Goal: Find specific page/section: Find specific page/section

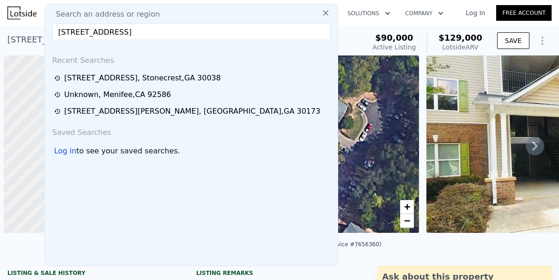
scroll to position [0, 4]
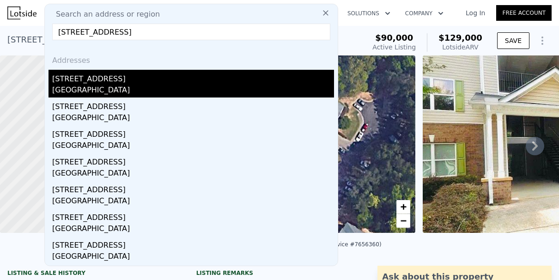
type input "[STREET_ADDRESS]"
click at [161, 81] on div "[STREET_ADDRESS]" at bounding box center [193, 77] width 282 height 15
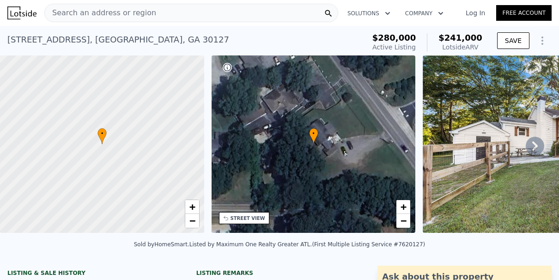
click at [212, 12] on div "Search an address or region" at bounding box center [191, 13] width 294 height 18
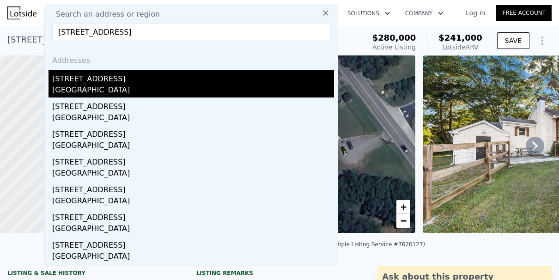
type input "[STREET_ADDRESS]"
click at [178, 85] on div "[GEOGRAPHIC_DATA]" at bounding box center [193, 91] width 282 height 13
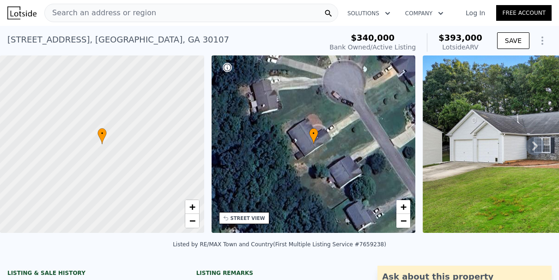
click at [152, 10] on div "Search an address or region" at bounding box center [191, 13] width 294 height 18
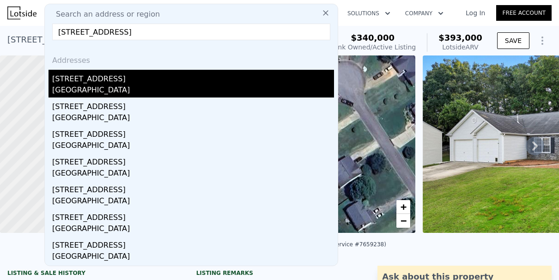
type input "[STREET_ADDRESS]"
click at [135, 75] on div "[STREET_ADDRESS]" at bounding box center [193, 77] width 282 height 15
